Goal: Information Seeking & Learning: Understand process/instructions

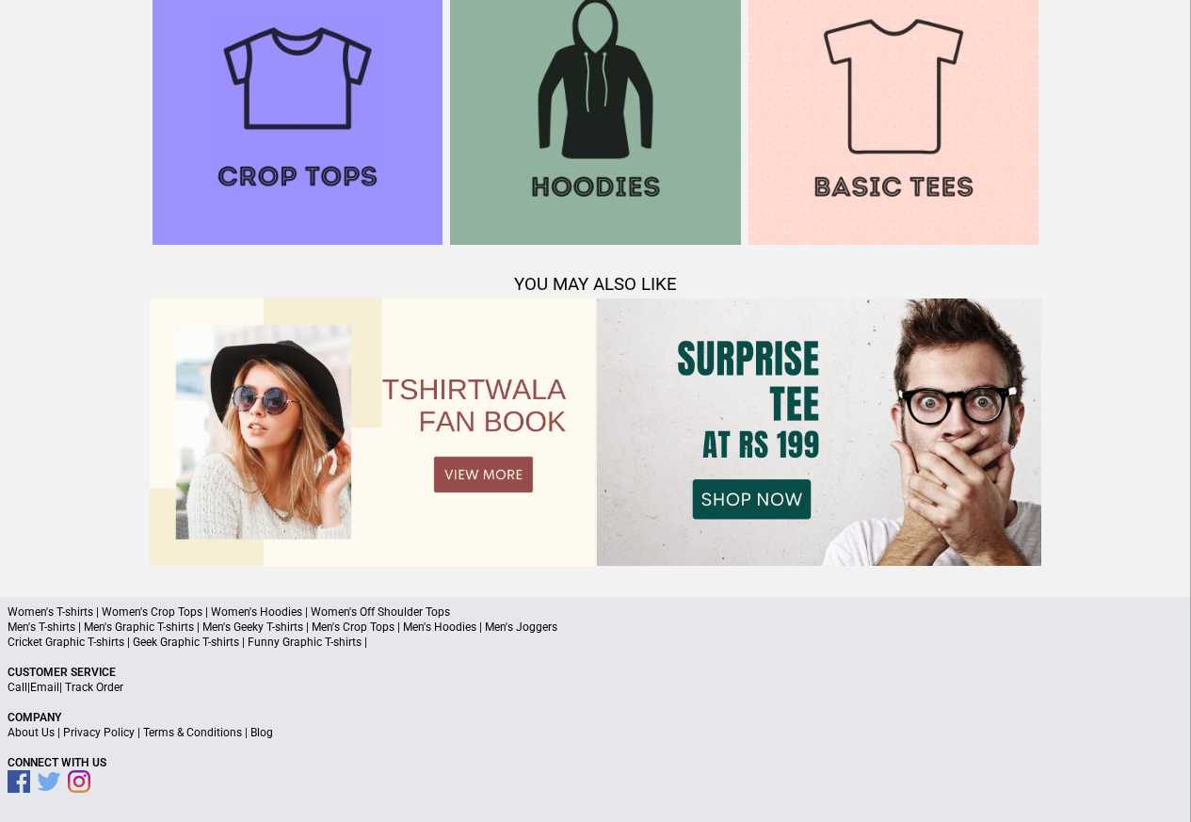
scroll to position [1659, 0]
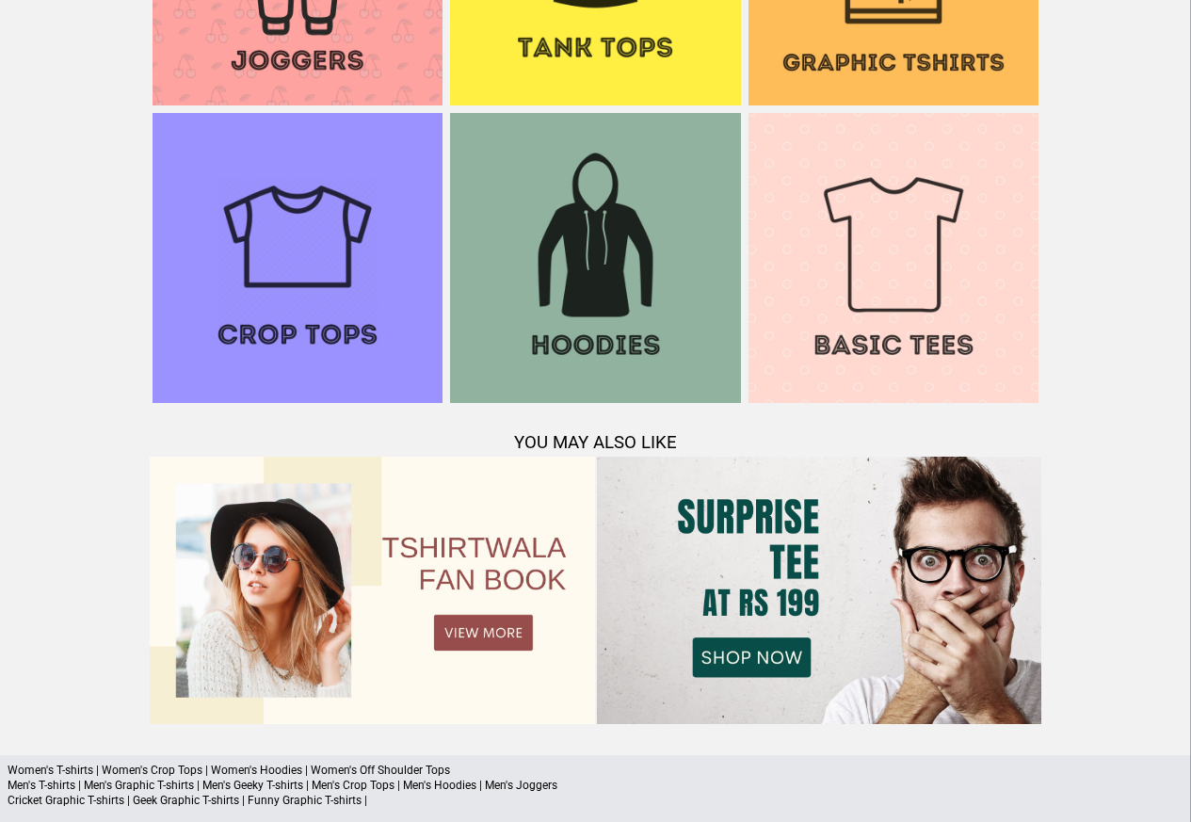
click at [205, 770] on p "Women's T-shirts | Women's Crop Tops | Women's Hoodies | Women's Off Shoulder T…" at bounding box center [596, 769] width 1176 height 15
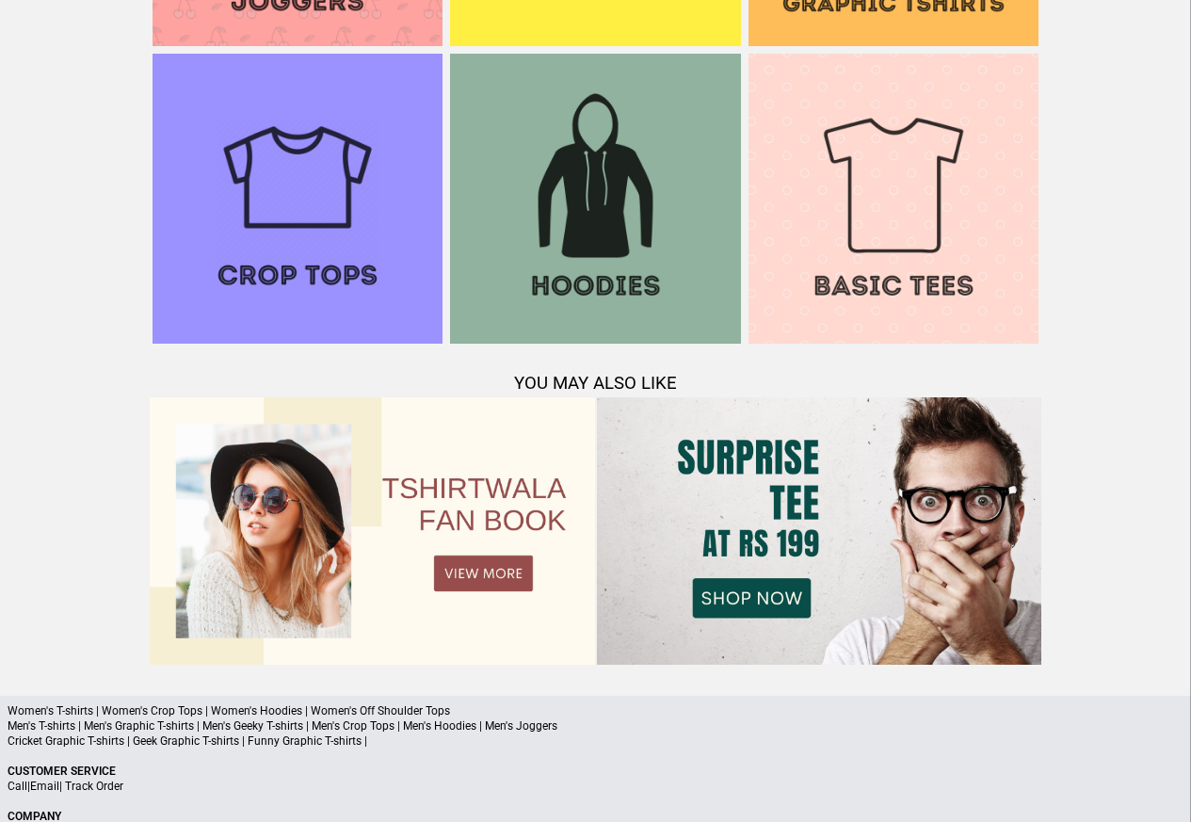
scroll to position [1817, 0]
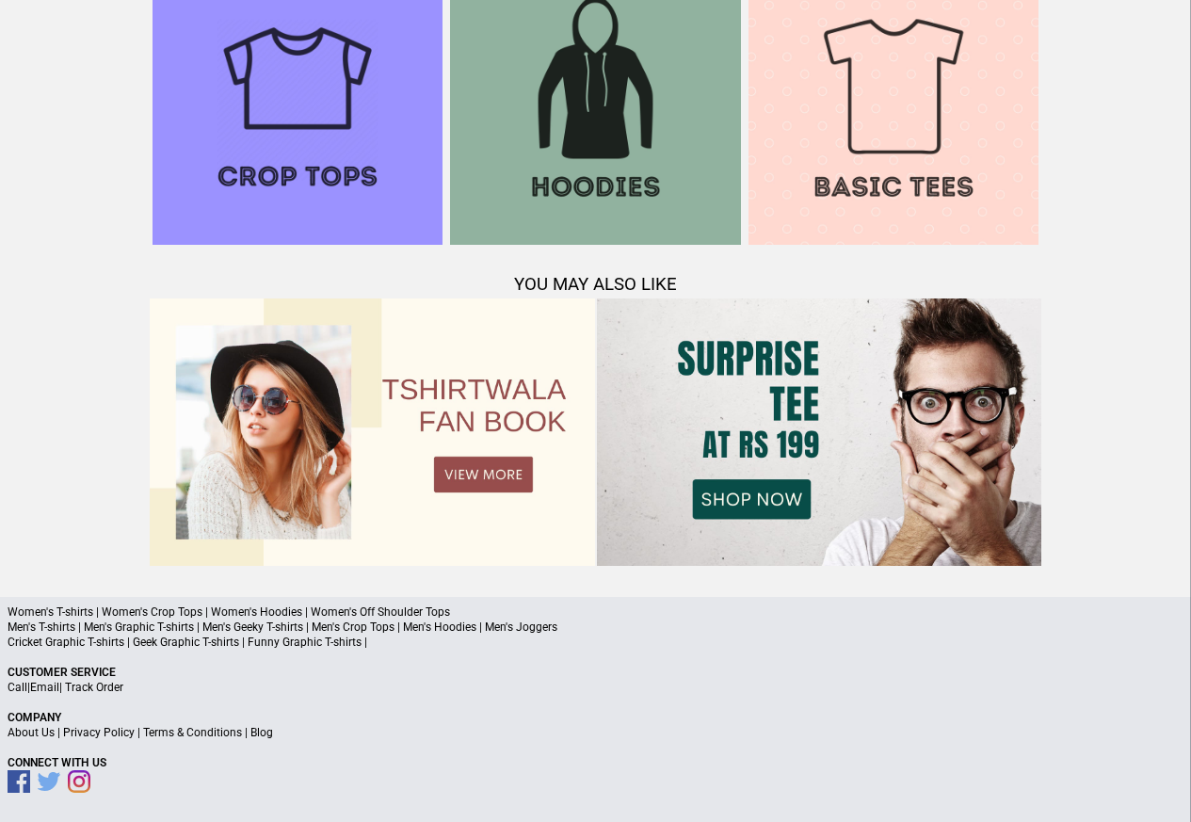
click at [128, 734] on link "Privacy Policy" at bounding box center [99, 732] width 72 height 13
